Goal: Transaction & Acquisition: Purchase product/service

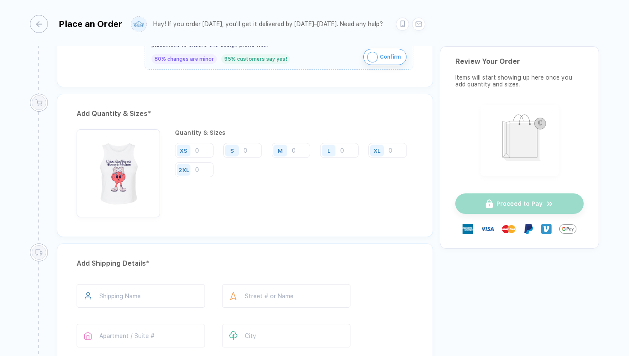
scroll to position [375, 0]
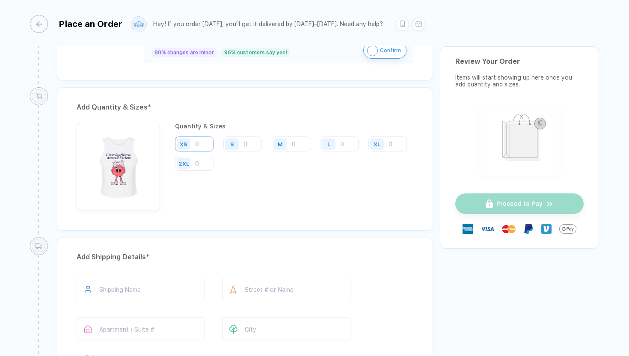
click at [198, 146] on input "number" at bounding box center [194, 143] width 38 height 15
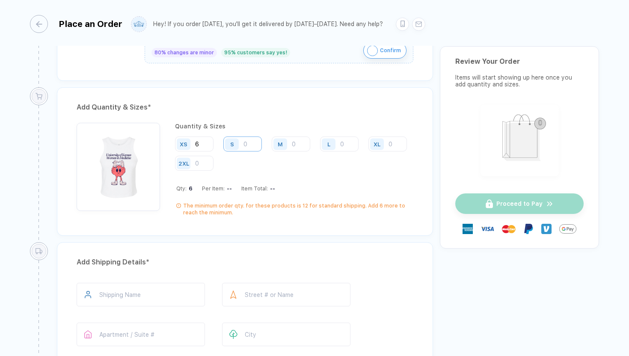
type input "6"
click at [243, 143] on input "number" at bounding box center [242, 143] width 38 height 15
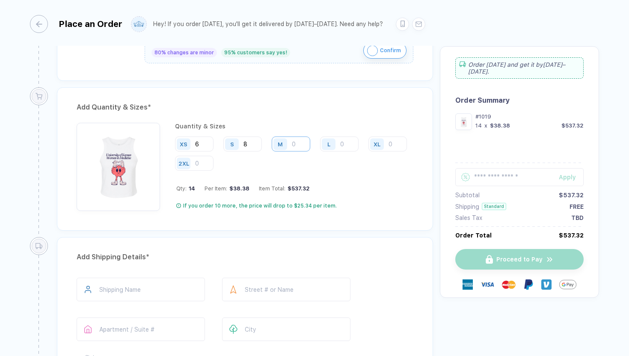
type input "8"
click at [293, 142] on input "number" at bounding box center [291, 143] width 38 height 15
type input "3"
click at [340, 143] on input "number" at bounding box center [339, 143] width 38 height 15
type input "0"
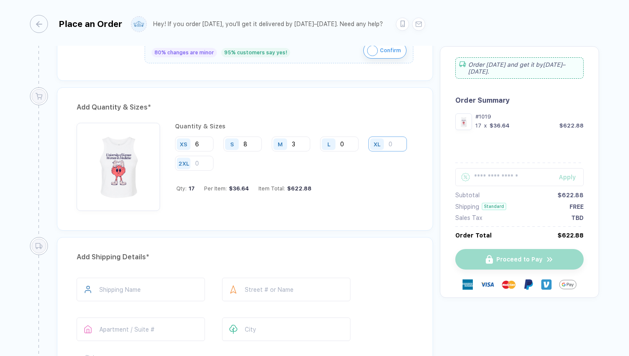
click at [368, 151] on input "number" at bounding box center [387, 143] width 38 height 15
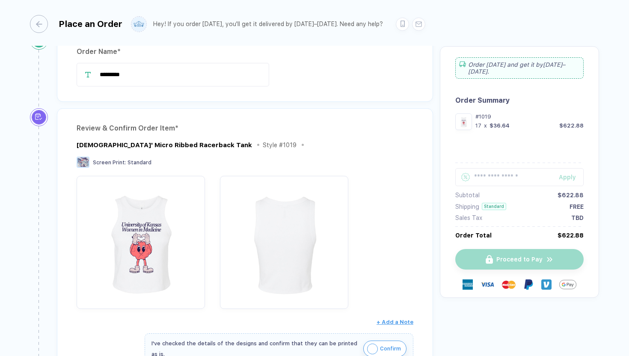
scroll to position [0, 0]
